Goal: Answer question/provide support

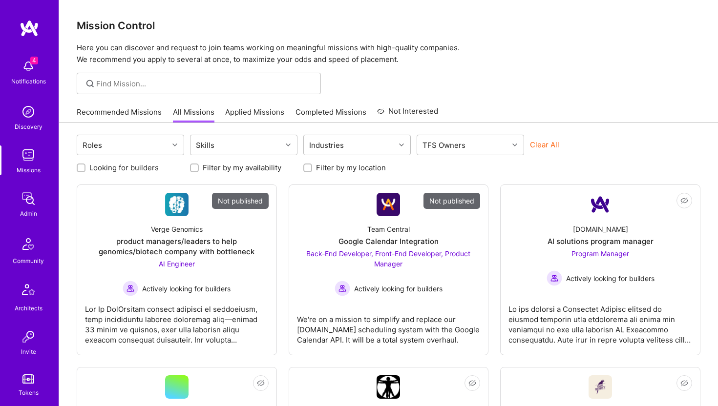
scroll to position [217, 0]
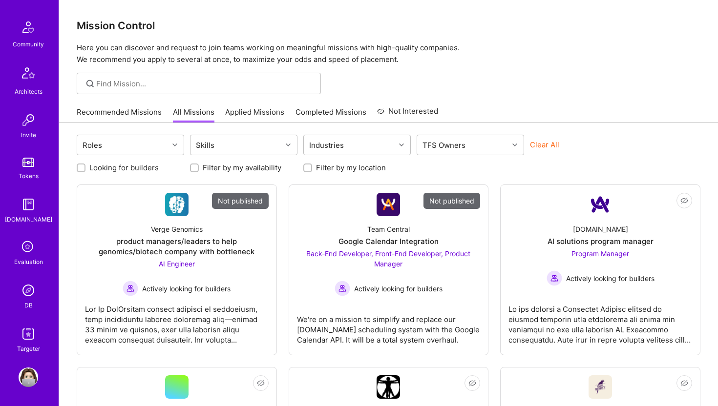
click at [33, 290] on img at bounding box center [29, 291] width 20 height 20
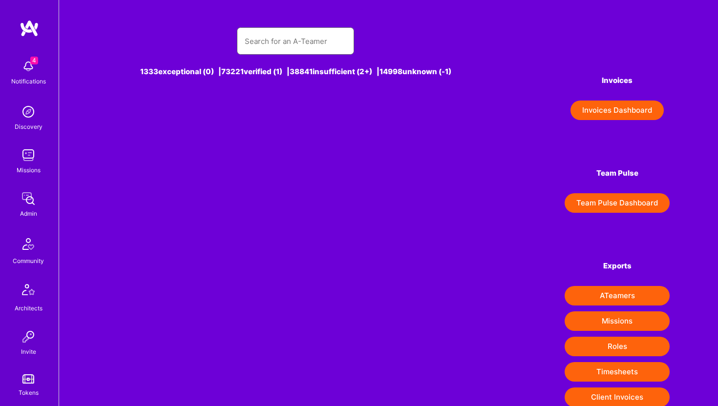
click at [284, 36] on input "text" at bounding box center [296, 41] width 102 height 25
paste input "https://platform.a.team/jubishakewalramani"
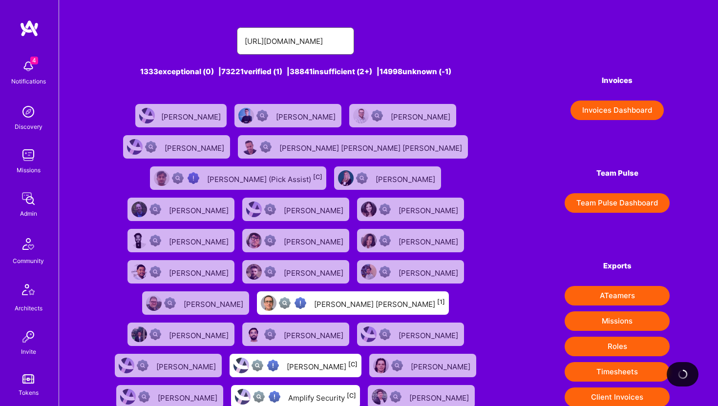
type input "https://platform.a.team/jubishakewalramani"
paste input "https://platform.a.team/jubishakewalramani"
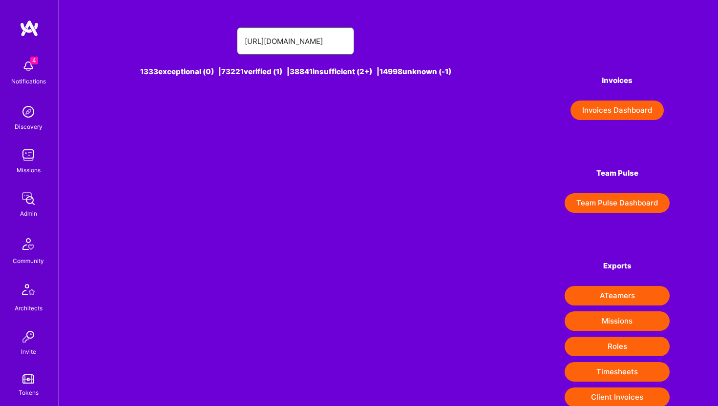
type input "https://platform.a.team/jubishakewalramani"
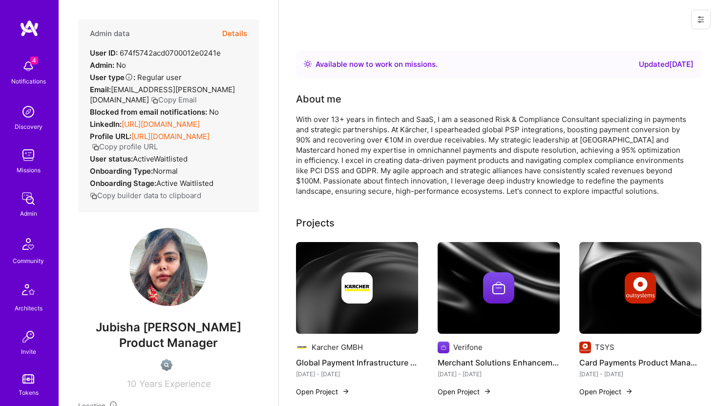
scroll to position [217, 0]
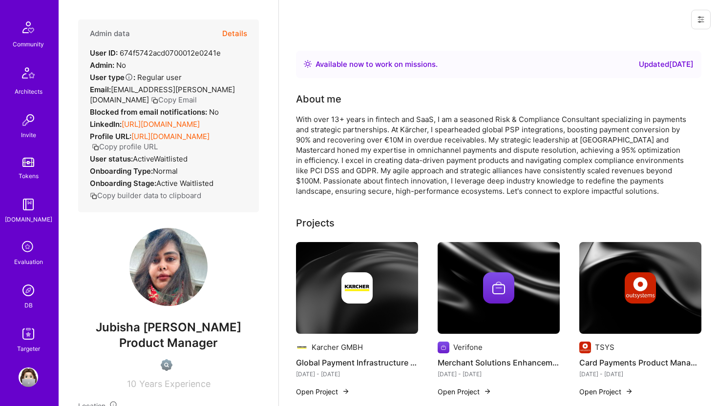
click at [35, 297] on img at bounding box center [29, 291] width 20 height 20
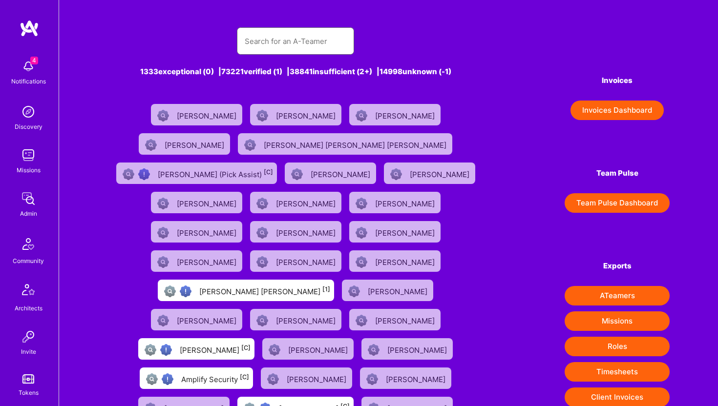
click at [276, 50] on input "text" at bounding box center [296, 41] width 102 height 25
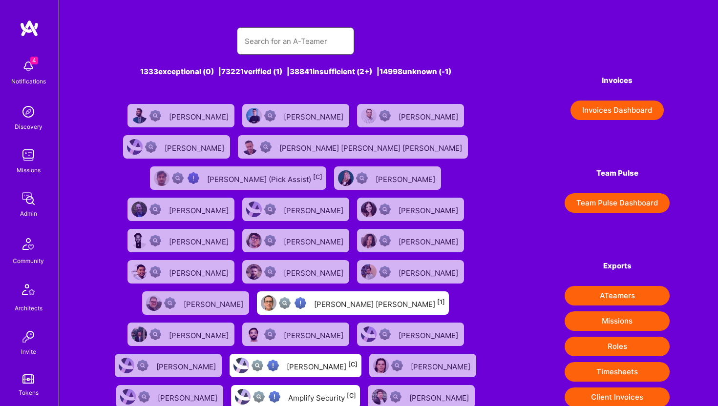
paste input "[PERSON_NAME][EMAIL_ADDRESS][DOMAIN_NAME]"
type input "[PERSON_NAME][EMAIL_ADDRESS][DOMAIN_NAME]"
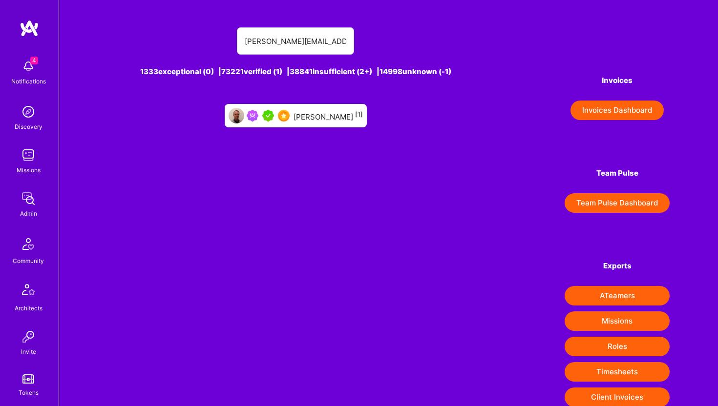
click at [324, 113] on div "[PERSON_NAME] [1]" at bounding box center [328, 115] width 69 height 13
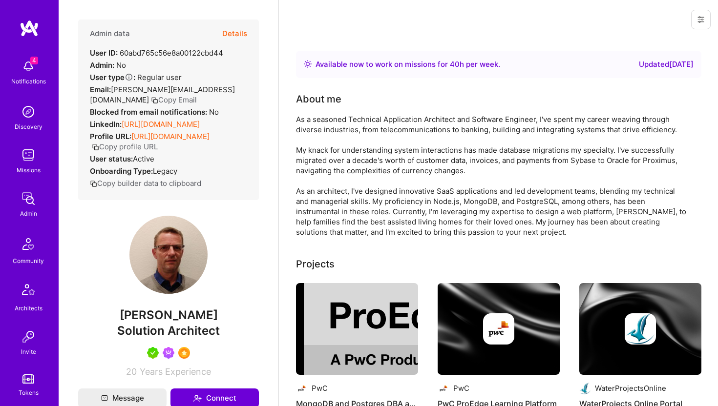
click at [238, 33] on button "Details" at bounding box center [234, 34] width 25 height 28
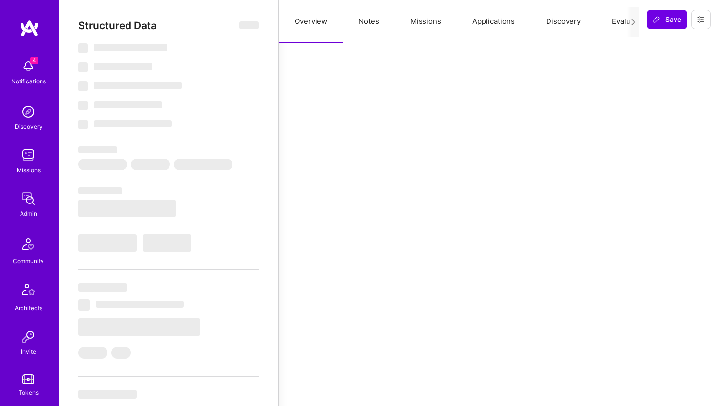
click at [505, 20] on button "Applications" at bounding box center [494, 21] width 74 height 43
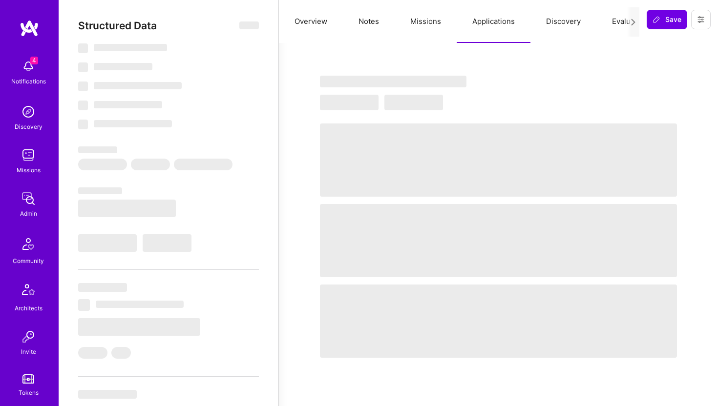
select select "Right Now"
select select "5"
select select "7"
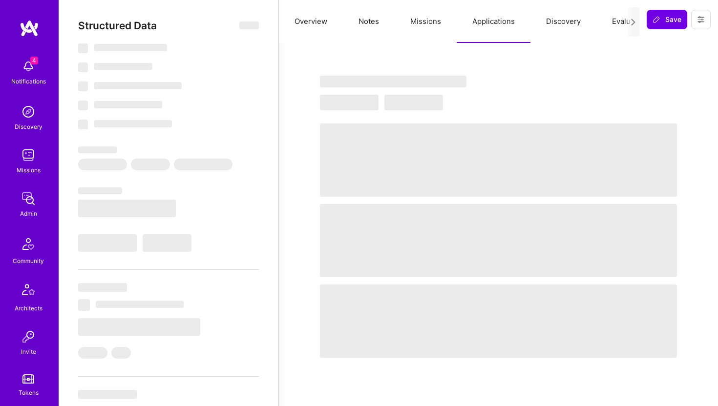
select select "US"
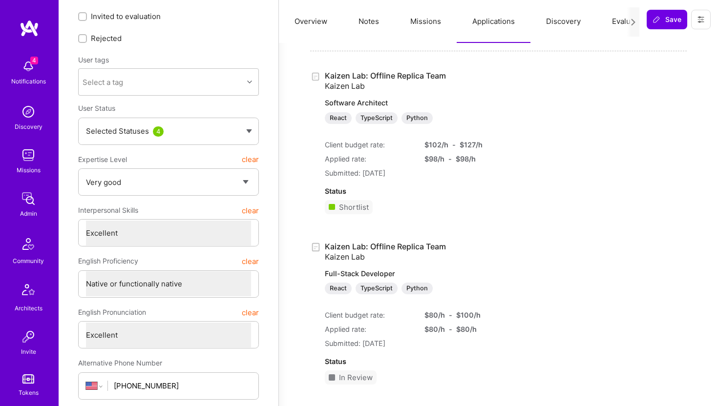
scroll to position [45, 0]
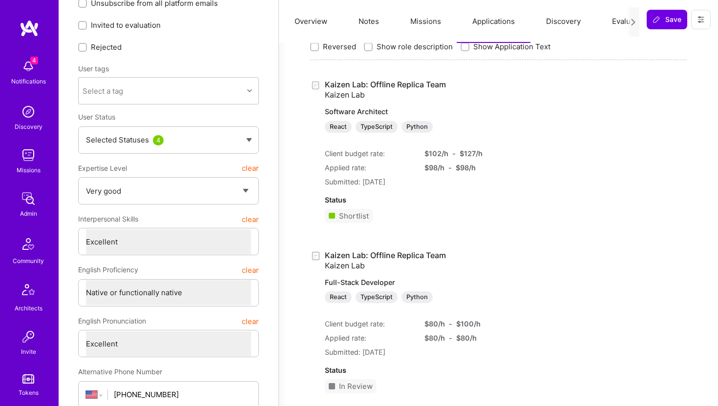
click at [424, 255] on link "Kaizen Lab: Offline Replica Team Kaizen Lab Full-Stack Developer React TypeScri…" at bounding box center [454, 277] width 258 height 53
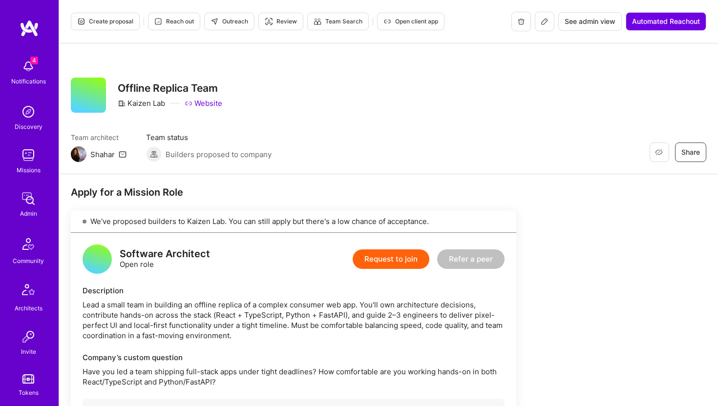
click at [117, 18] on span "Create proposal" at bounding box center [105, 21] width 56 height 9
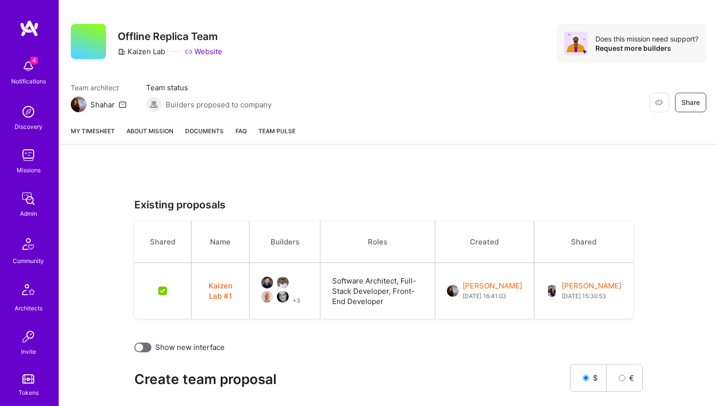
scroll to position [55, 0]
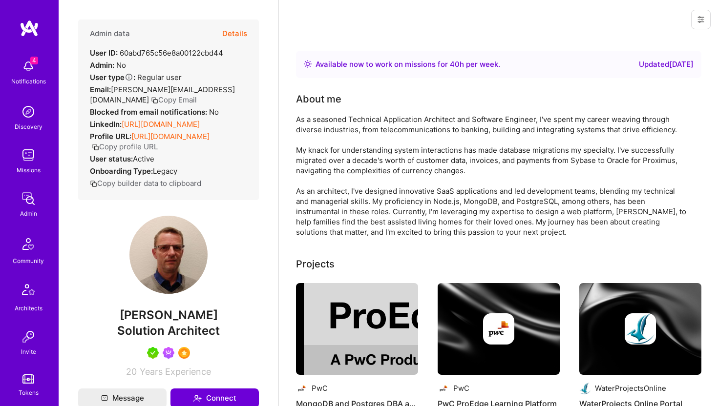
scroll to position [45, 0]
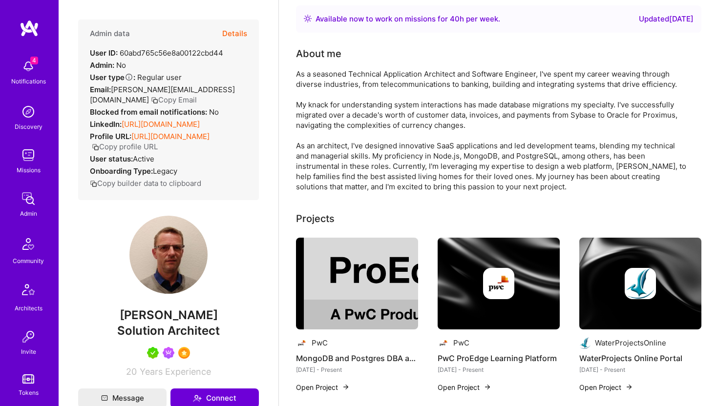
click at [239, 35] on button "Details" at bounding box center [234, 34] width 25 height 28
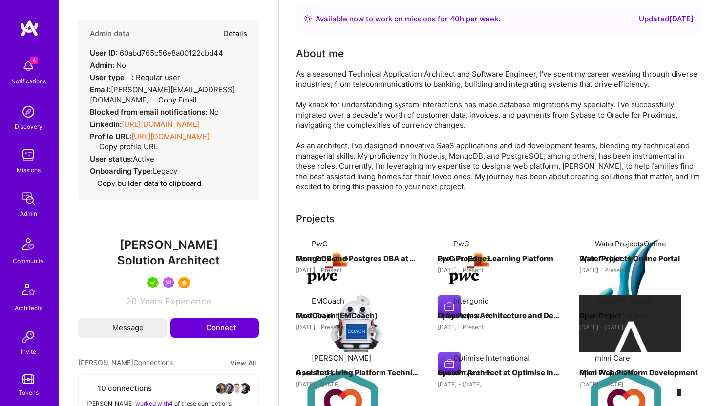
type textarea "x"
select select "5"
select select "7"
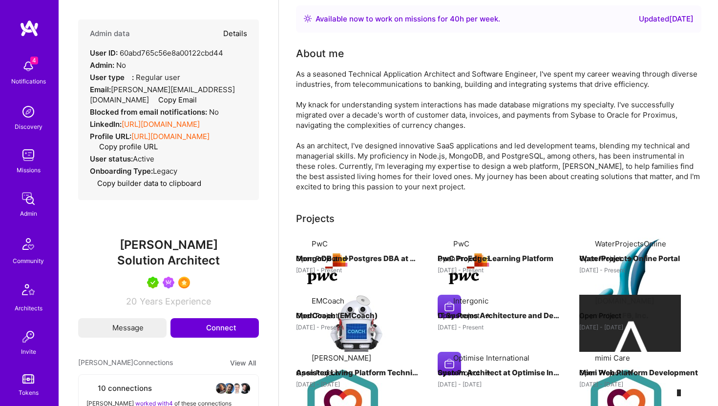
select select "US"
select select "Right Now"
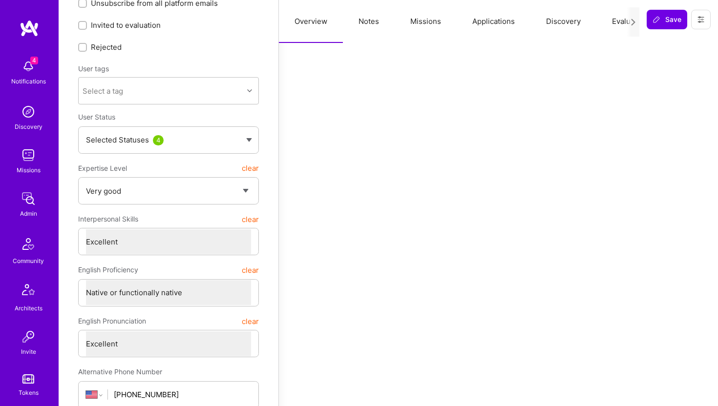
scroll to position [49, 0]
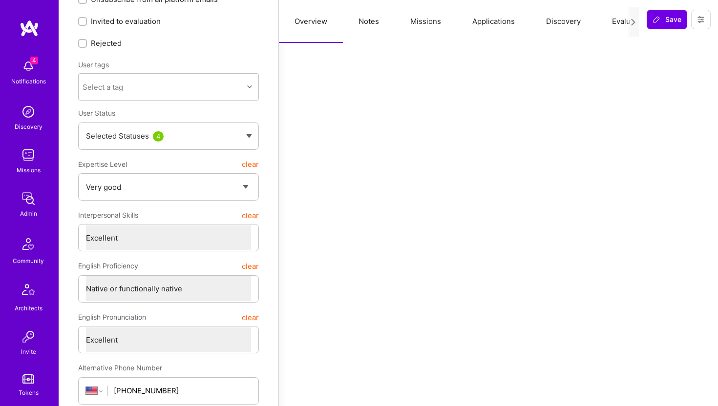
click at [704, 18] on icon at bounding box center [701, 20] width 8 height 8
click at [670, 42] on button "Login as [PERSON_NAME]" at bounding box center [659, 41] width 103 height 25
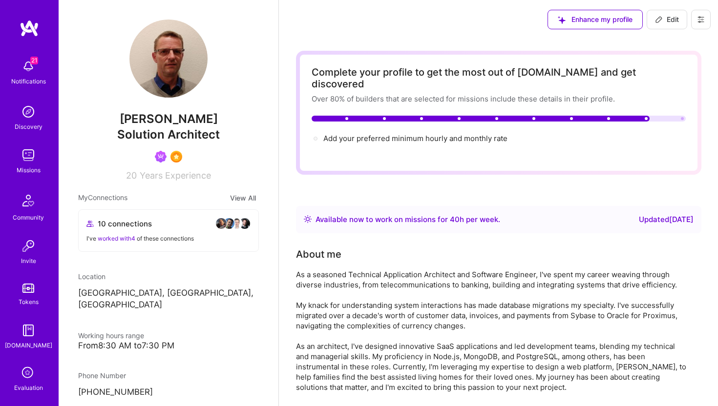
scroll to position [49, 0]
